Goal: Navigation & Orientation: Find specific page/section

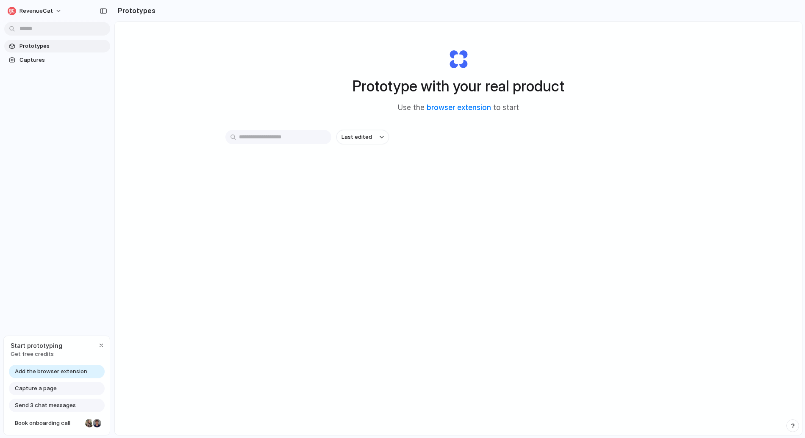
click at [50, 373] on span "Add the browser extension" at bounding box center [51, 372] width 72 height 8
click at [444, 104] on link "browser extension" at bounding box center [458, 107] width 64 height 8
